Goal: Information Seeking & Learning: Learn about a topic

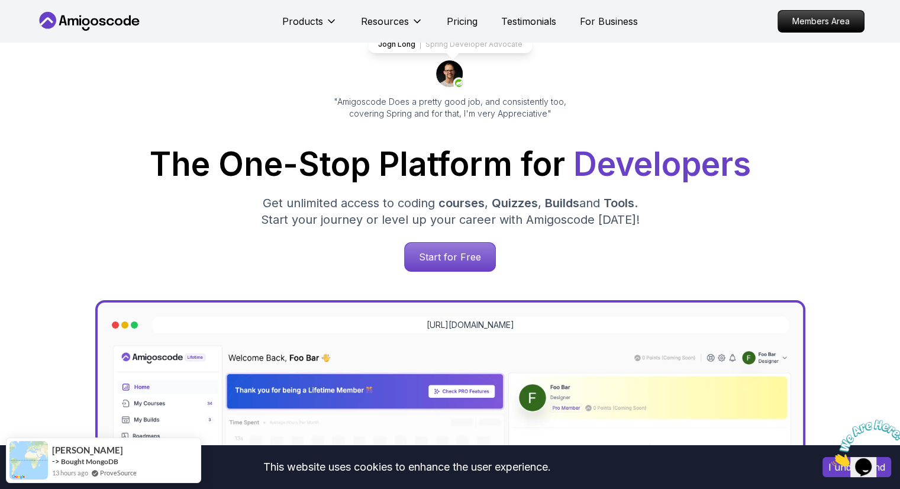
scroll to position [109, 0]
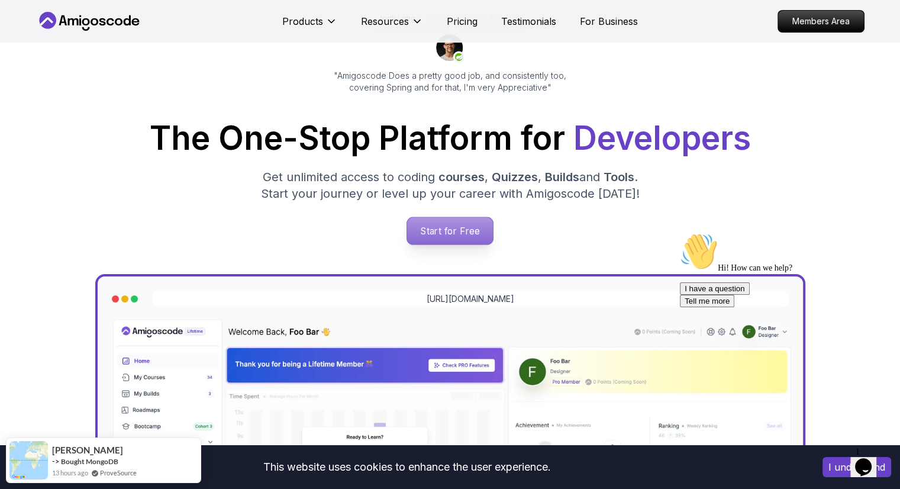
click at [466, 225] on p "Start for Free" at bounding box center [450, 230] width 86 height 27
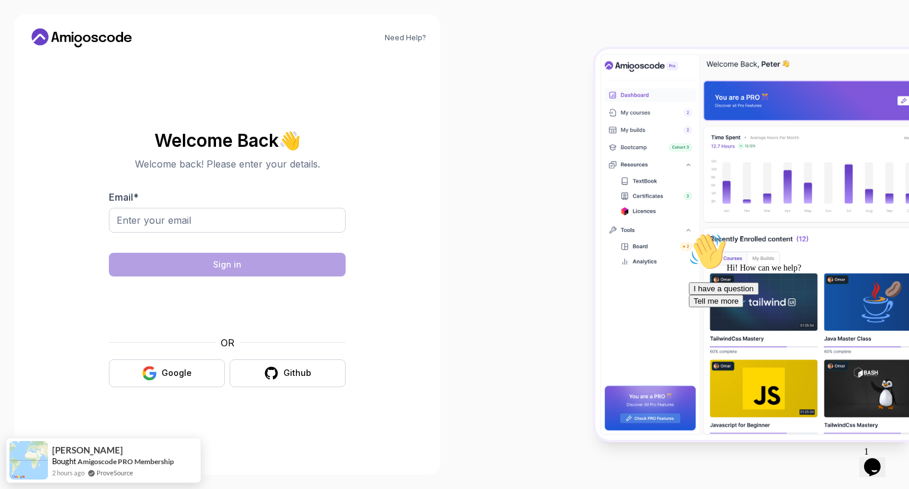
click at [623, 144] on body "Need Help? Welcome Back 👋 Welcome back! Please enter your details. Email * Sign…" at bounding box center [454, 244] width 909 height 489
click at [280, 216] on input "Email *" at bounding box center [227, 220] width 237 height 25
type input "sanjaikumarm007@gmail.com"
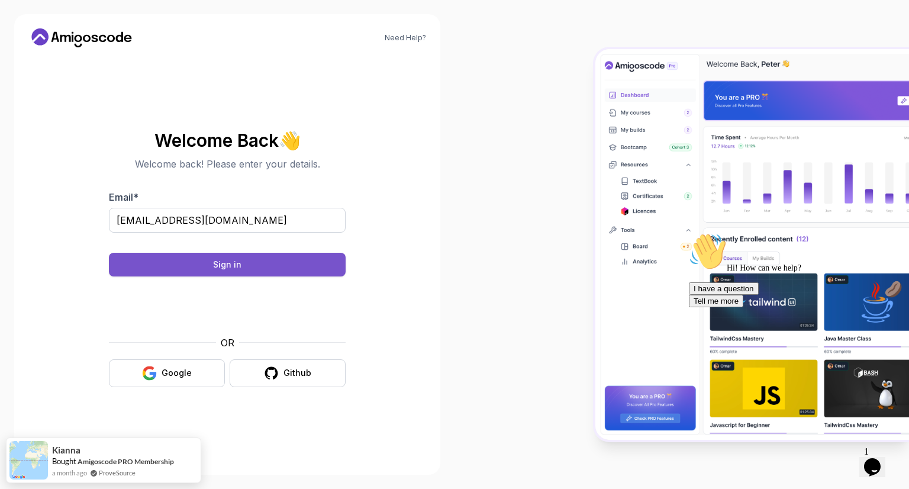
click at [220, 265] on div "Sign in" at bounding box center [227, 265] width 28 height 12
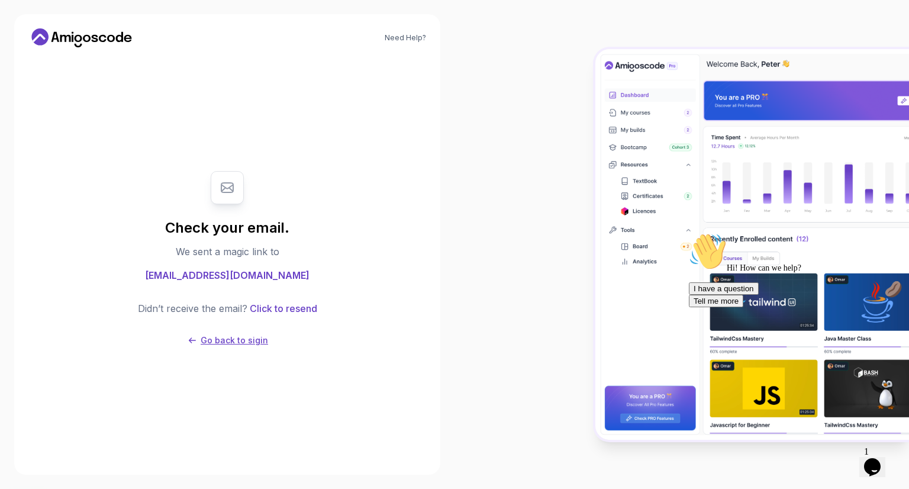
click at [244, 337] on p "Go back to sigin" at bounding box center [234, 340] width 67 height 12
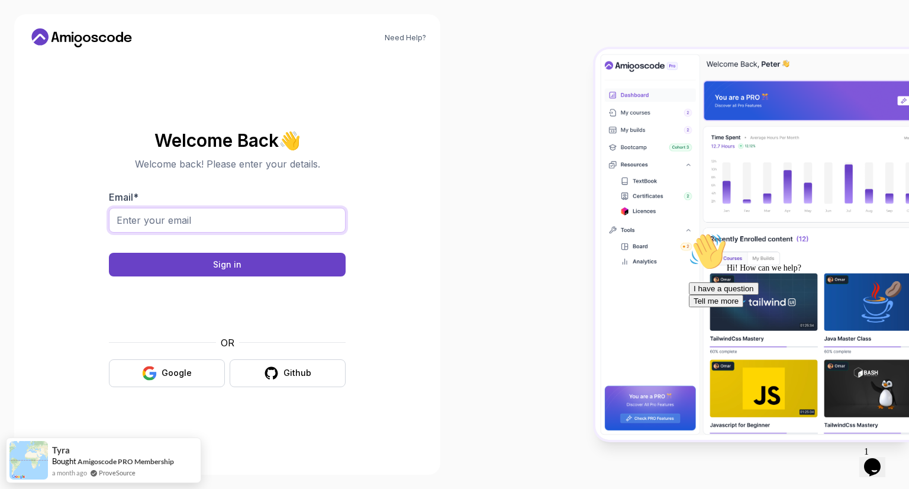
click at [224, 221] on input "Email *" at bounding box center [227, 220] width 237 height 25
type input "sanjaikumarm007@gmail.com"
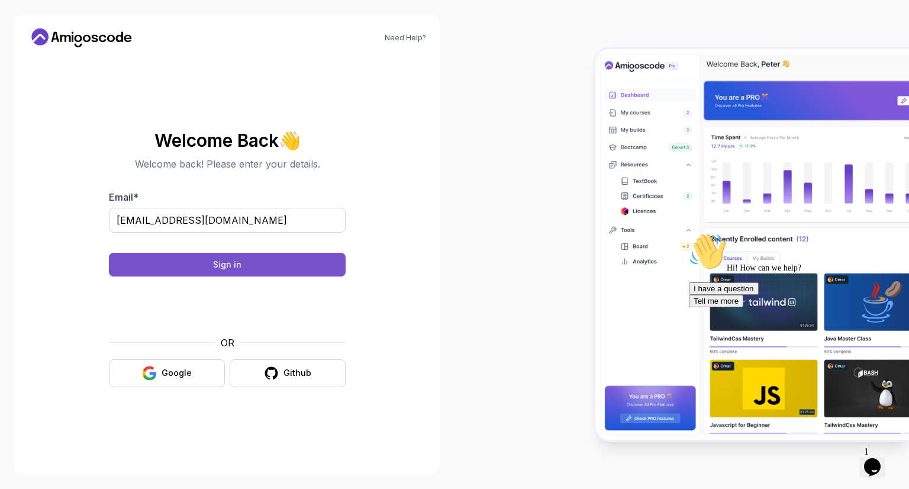
click at [291, 263] on button "Sign in" at bounding box center [227, 265] width 237 height 24
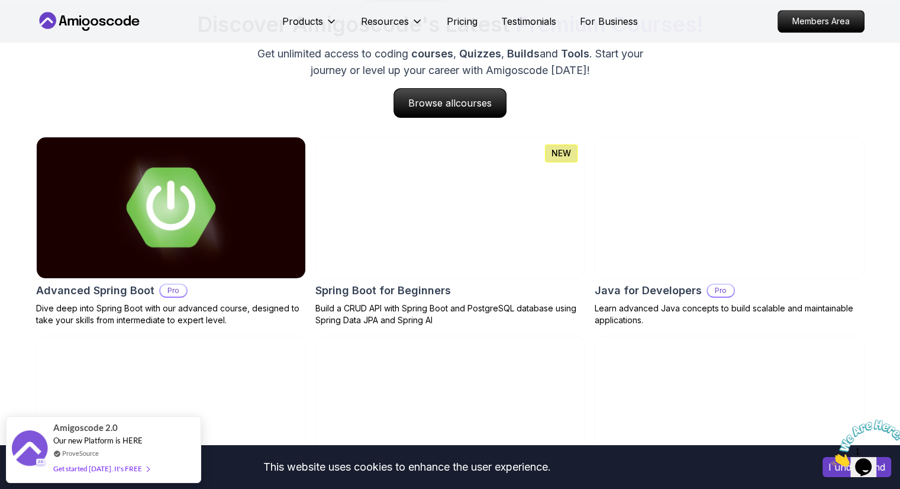
scroll to position [1170, 0]
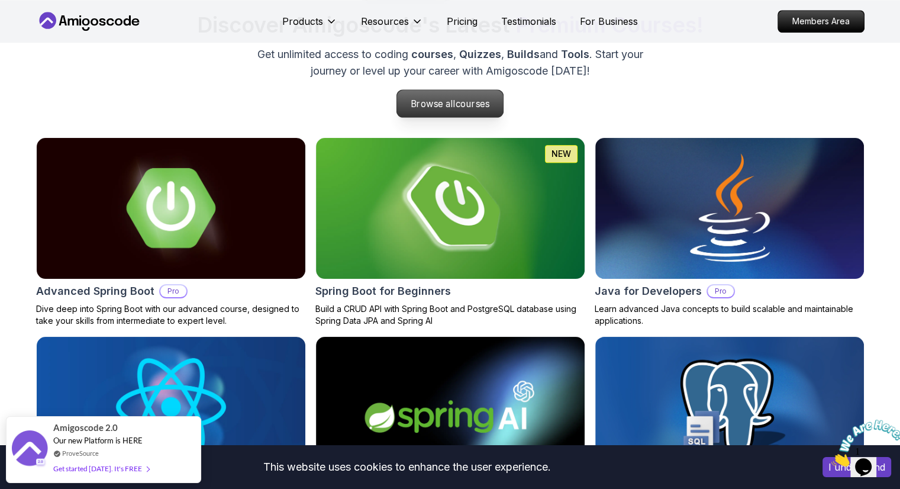
click at [461, 109] on span "courses" at bounding box center [473, 103] width 34 height 11
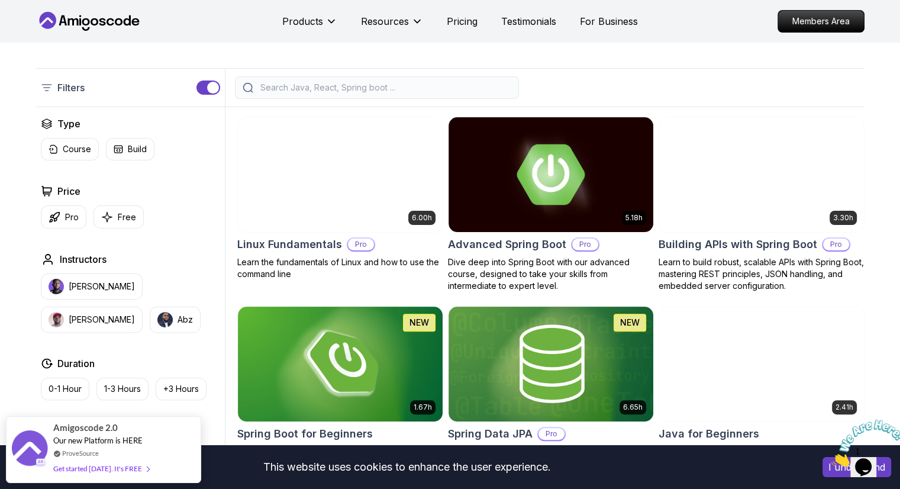
scroll to position [256, 0]
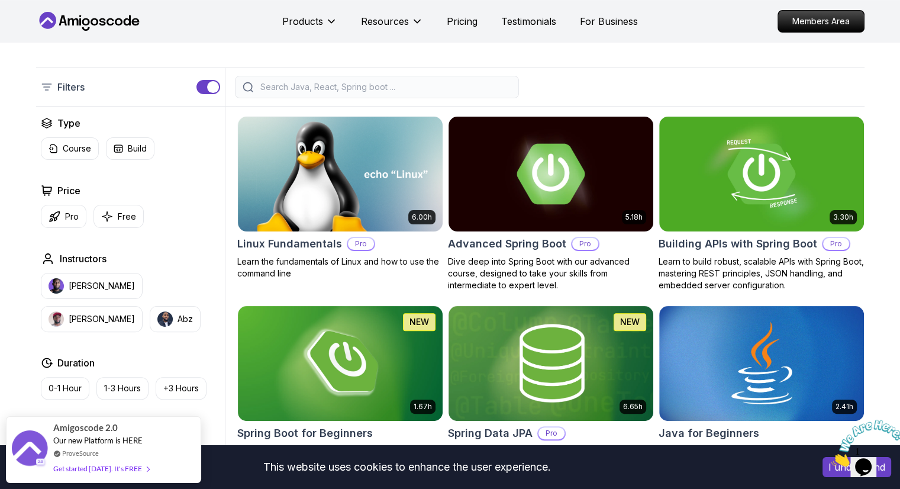
click at [338, 88] on input "search" at bounding box center [384, 87] width 253 height 12
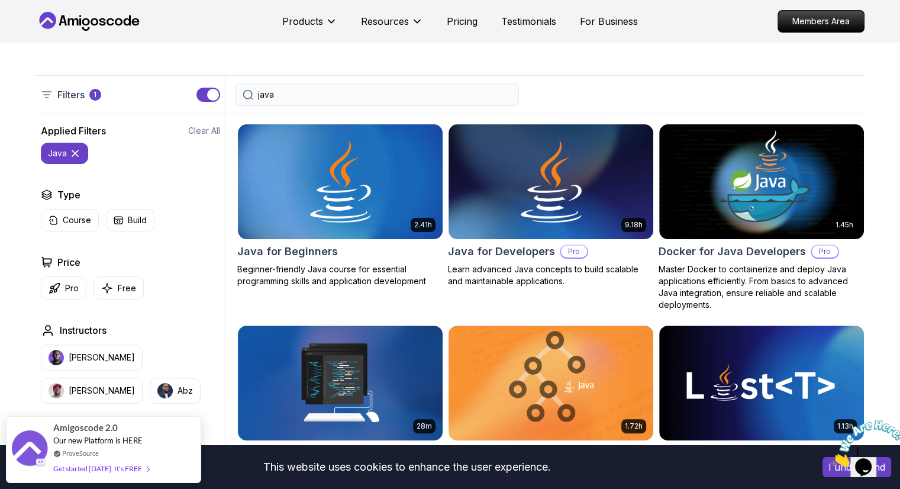
scroll to position [247, 0]
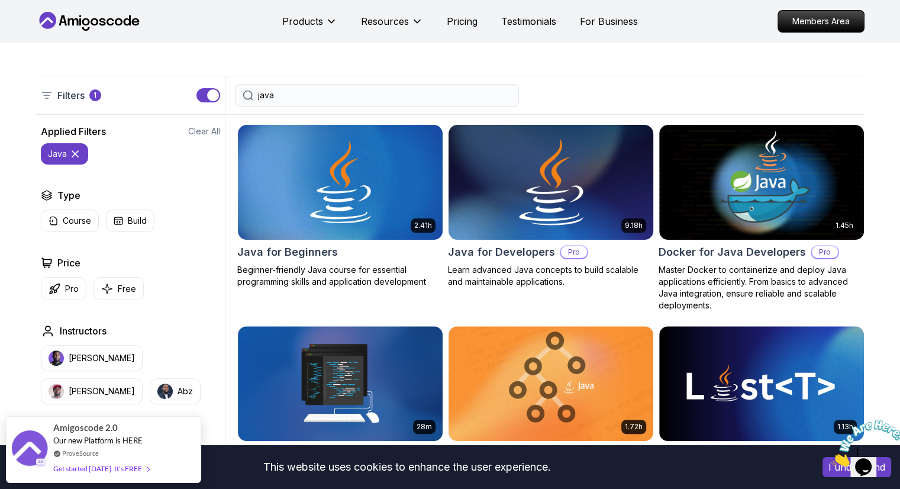
type input "java"
click at [488, 262] on div "9.18h Java for Developers Pro Learn advanced Java concepts to build scalable an…" at bounding box center [551, 205] width 206 height 163
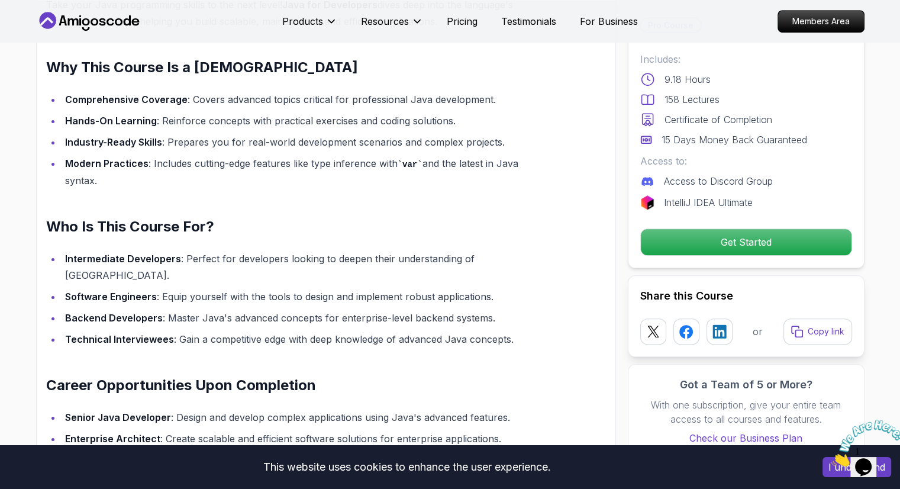
scroll to position [923, 0]
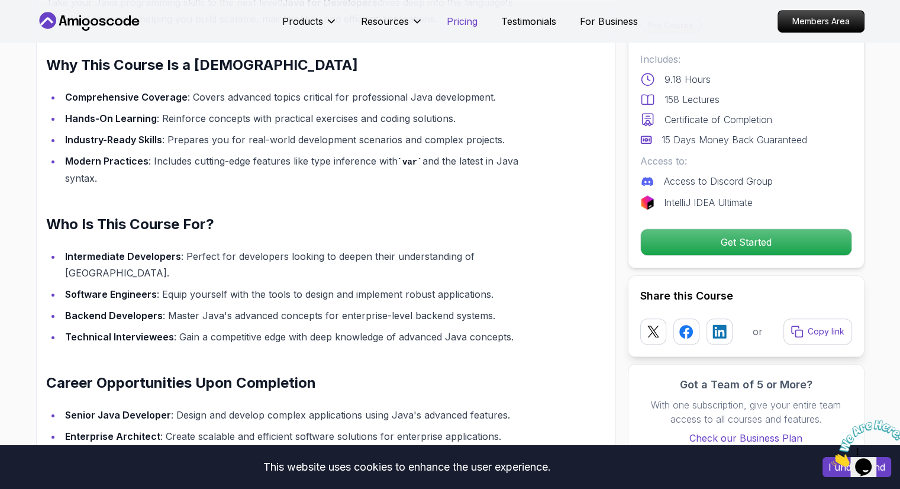
click at [451, 27] on p "Pricing" at bounding box center [462, 21] width 31 height 14
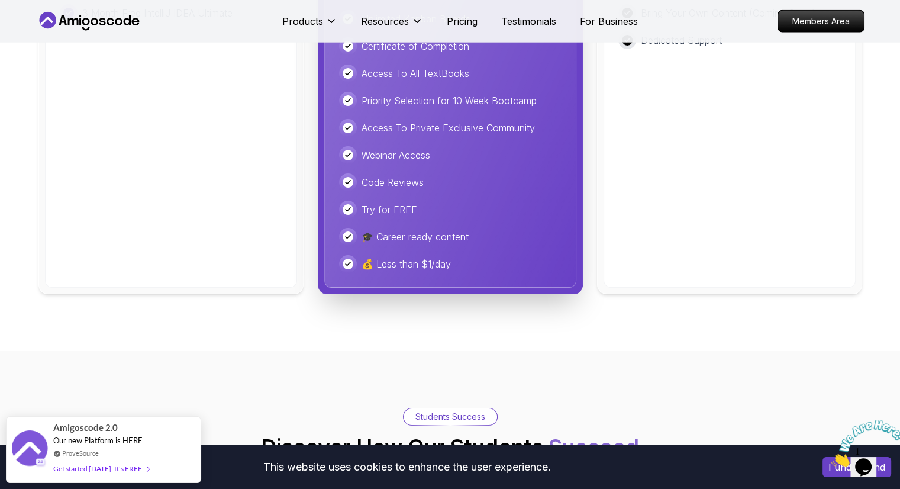
scroll to position [2718, 0]
